Goal: Find specific page/section: Find specific page/section

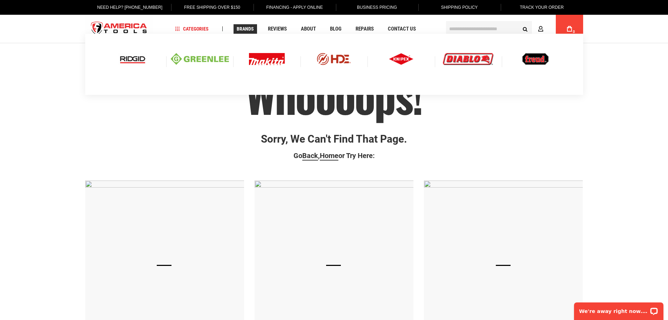
click at [135, 59] on img at bounding box center [132, 59] width 29 height 12
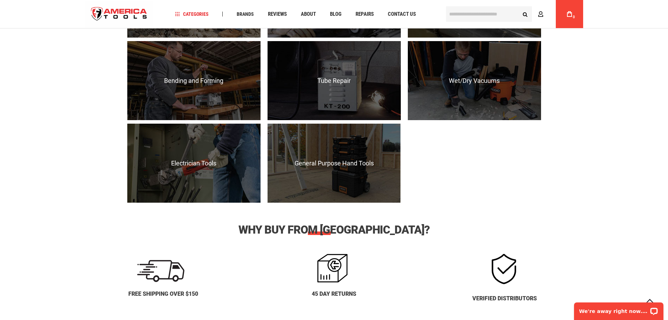
scroll to position [807, 0]
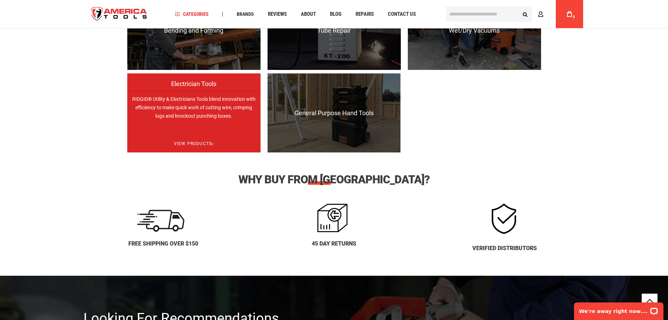
click at [252, 134] on p "RIDGID® Utility & Electricians Tools blend innovation with efficiency to make q…" at bounding box center [193, 130] width 133 height 79
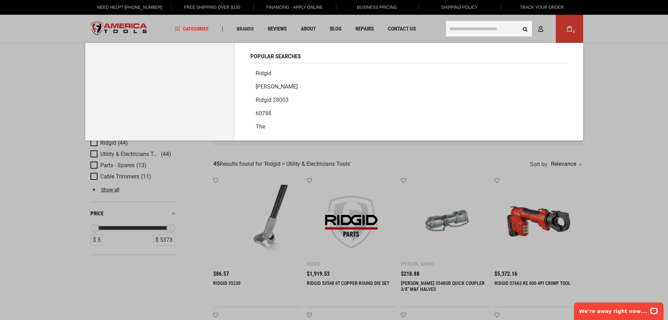
click at [464, 26] on input "text" at bounding box center [489, 28] width 86 height 15
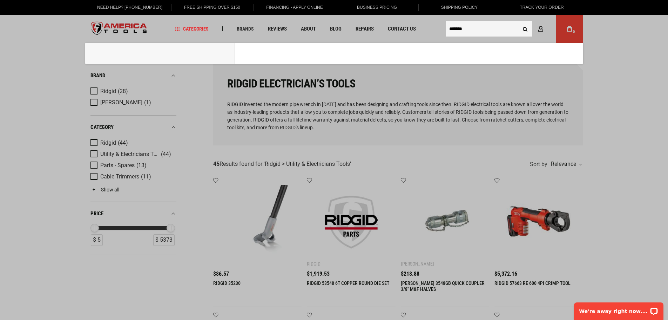
type input "*******"
click at [519, 22] on button "Search" at bounding box center [525, 28] width 13 height 13
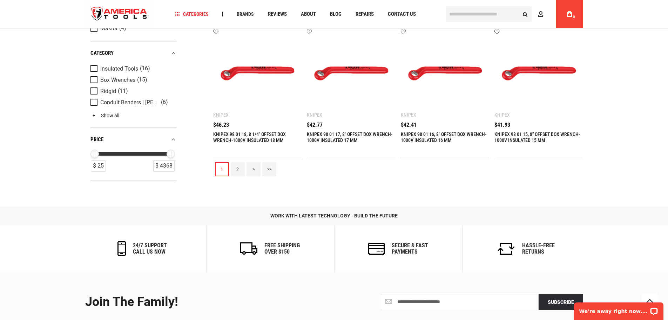
scroll to position [958, 0]
